Goal: Task Accomplishment & Management: Complete application form

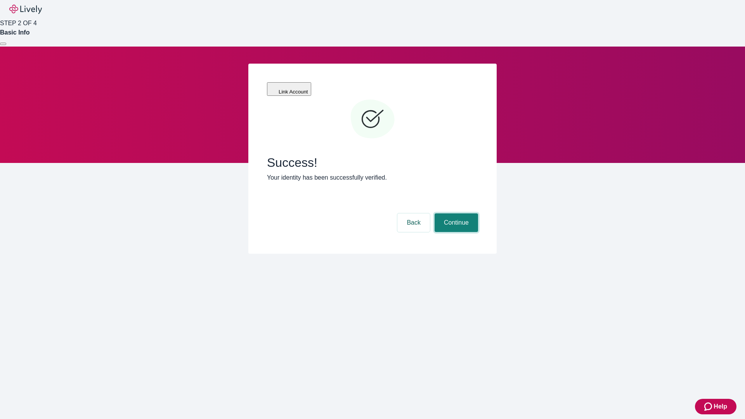
click at [455, 213] on button "Continue" at bounding box center [456, 222] width 43 height 19
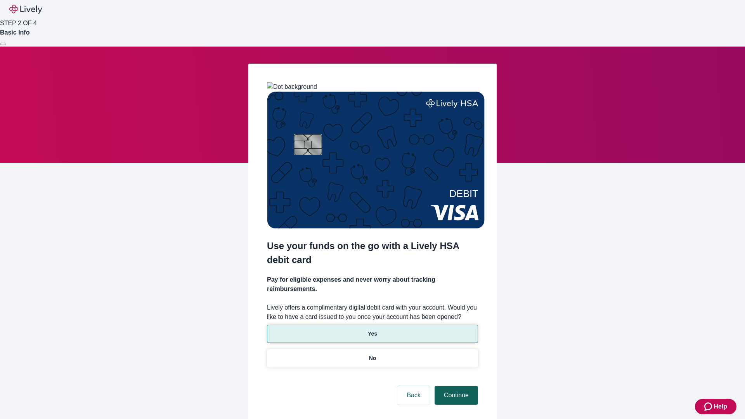
click at [372, 330] on p "Yes" at bounding box center [372, 334] width 9 height 8
click at [455, 386] on button "Continue" at bounding box center [456, 395] width 43 height 19
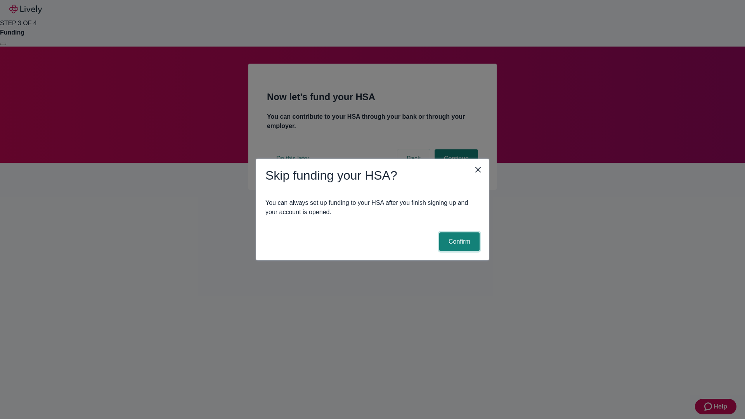
click at [458, 242] on button "Confirm" at bounding box center [459, 241] width 40 height 19
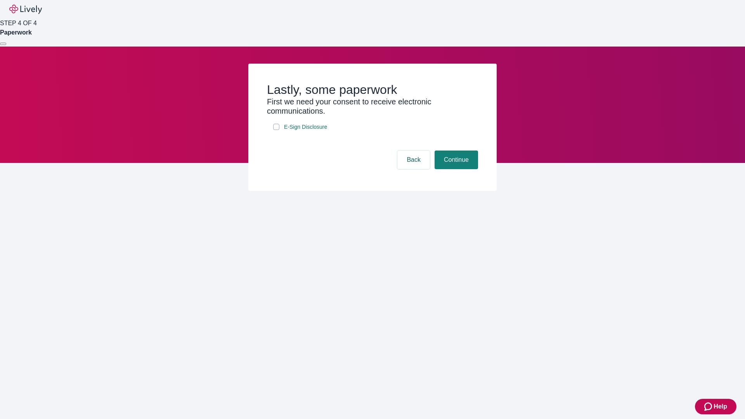
click at [276, 130] on input "E-Sign Disclosure" at bounding box center [276, 127] width 6 height 6
checkbox input "true"
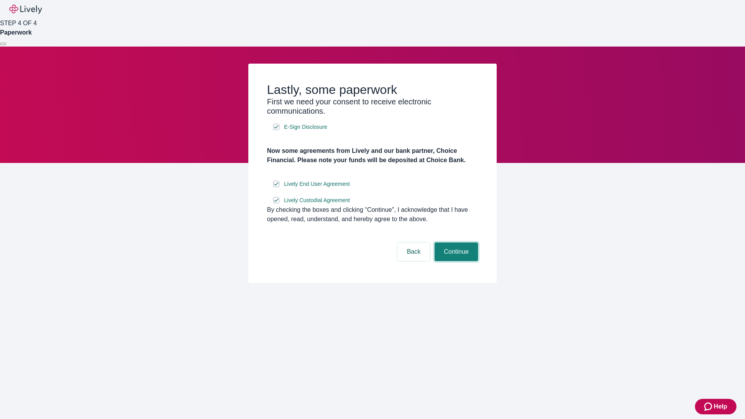
click at [455, 261] on button "Continue" at bounding box center [456, 252] width 43 height 19
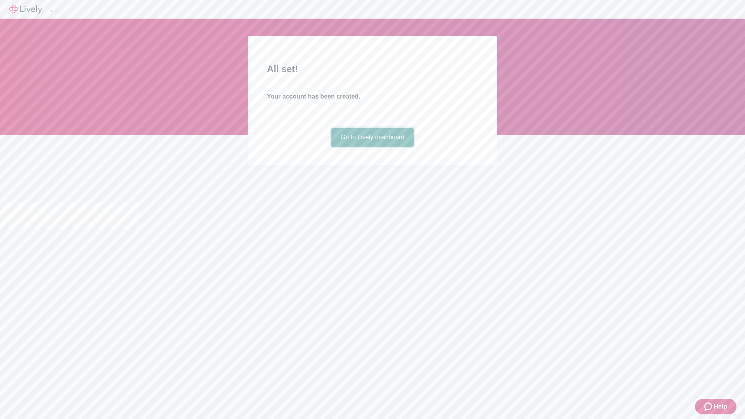
click at [372, 147] on link "Go to Lively dashboard" at bounding box center [372, 137] width 83 height 19
